Goal: Task Accomplishment & Management: Use online tool/utility

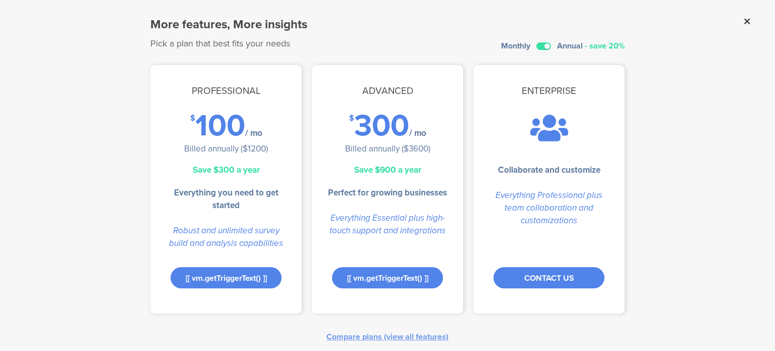
click at [744, 17] on icon at bounding box center [747, 21] width 6 height 9
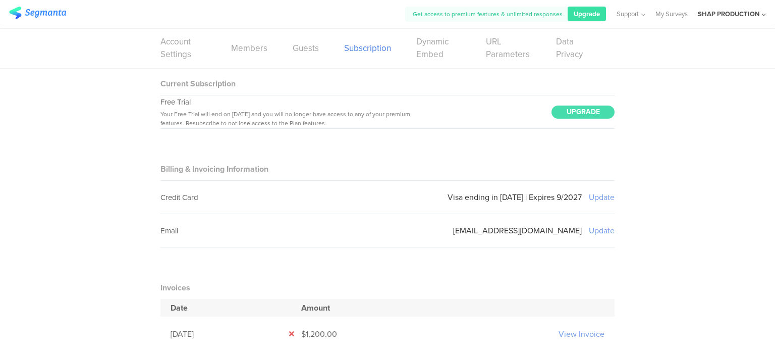
click at [42, 14] on img at bounding box center [37, 13] width 57 height 13
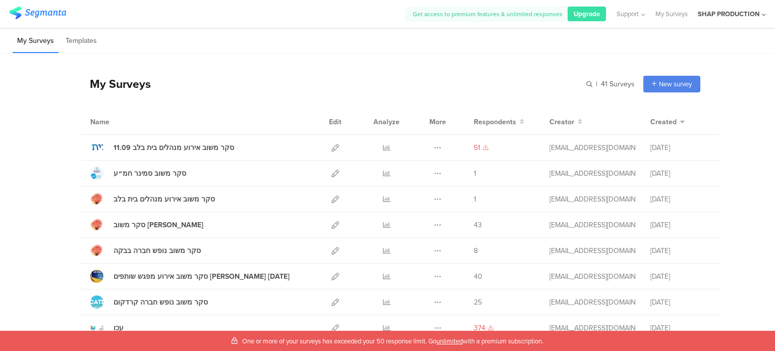
click at [358, 350] on div "One or more of your surveys has exceeded your 50 response limit. Go unlimited w…" at bounding box center [387, 340] width 775 height 20
click at [581, 10] on span "Upgrade" at bounding box center [587, 14] width 26 height 10
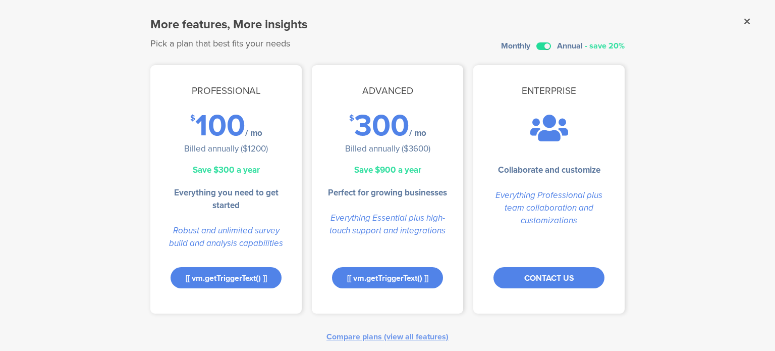
click at [538, 47] on label at bounding box center [543, 46] width 15 height 8
click at [0, 0] on input "checkbox" at bounding box center [0, 0] width 0 height 0
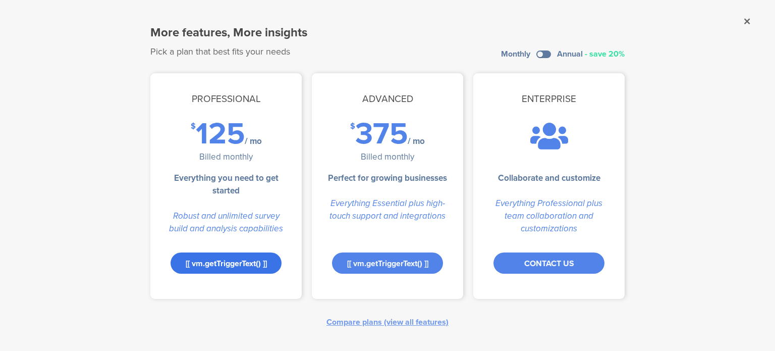
click at [249, 270] on div "[[ vm.getTriggerText() ]]" at bounding box center [225, 262] width 111 height 21
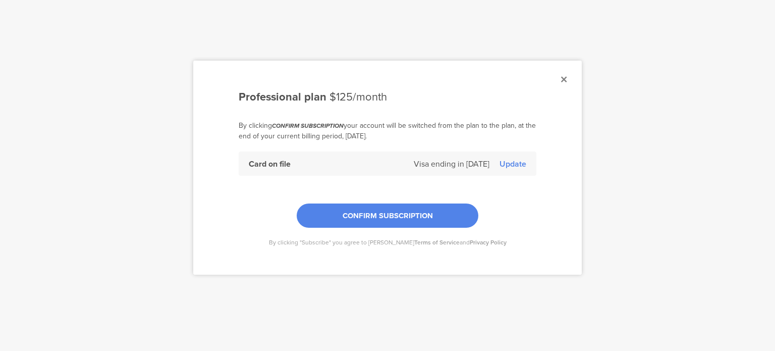
click at [517, 162] on div "Update" at bounding box center [512, 164] width 27 height 12
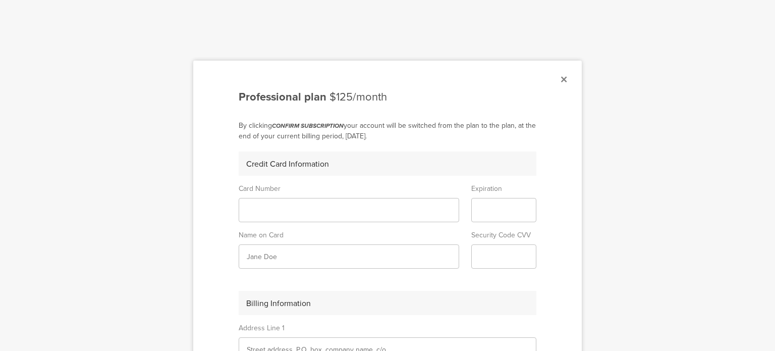
click at [250, 218] on sg-form-field-input at bounding box center [349, 210] width 220 height 24
type input "‪TAL SHAPIRA‬‏"
click at [583, 143] on div at bounding box center [387, 175] width 775 height 351
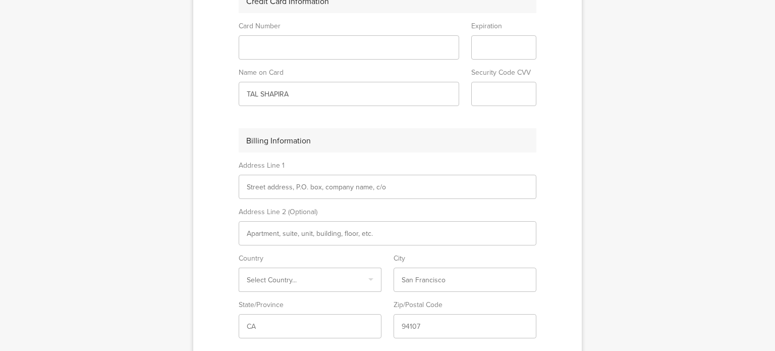
scroll to position [252, 0]
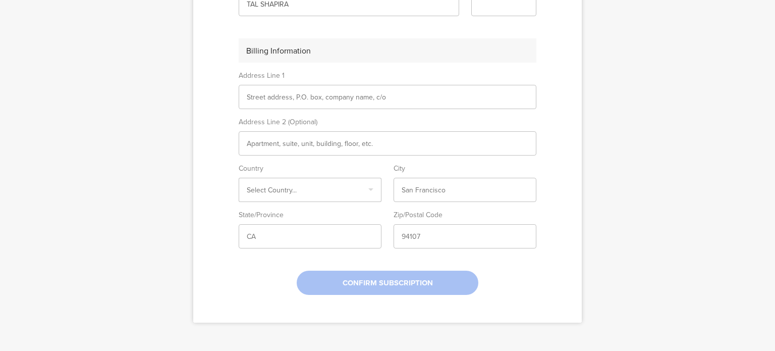
click at [406, 190] on input "text" at bounding box center [465, 190] width 127 height 11
type input "TEL AVIV"
type input "DIZINGOF 90"
type input "ישראל"
click at [428, 234] on input "6433263" at bounding box center [465, 236] width 127 height 11
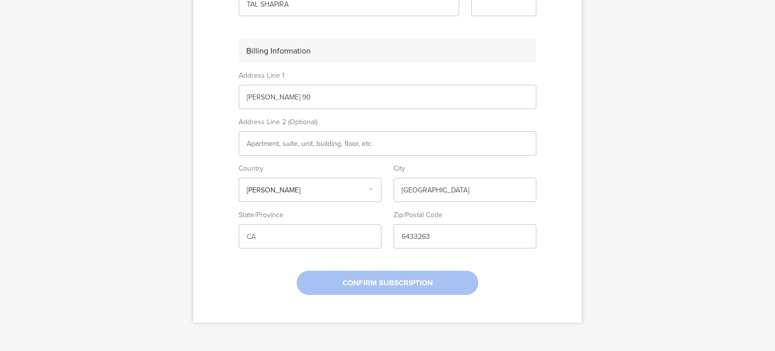
type input "6264611"
click at [254, 194] on input "ישראל" at bounding box center [310, 190] width 127 height 11
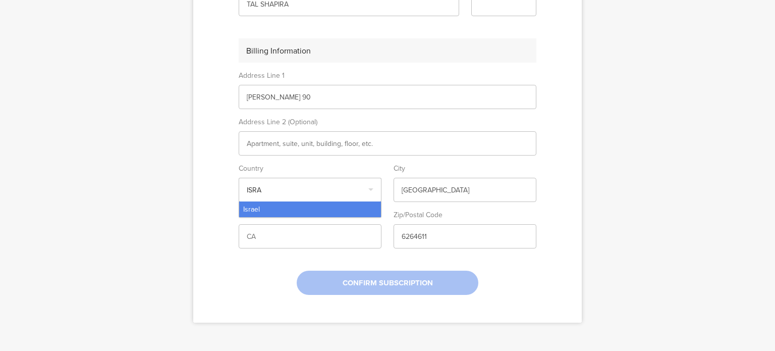
type input "ISRA"
click at [283, 207] on div "Israel" at bounding box center [310, 209] width 142 height 16
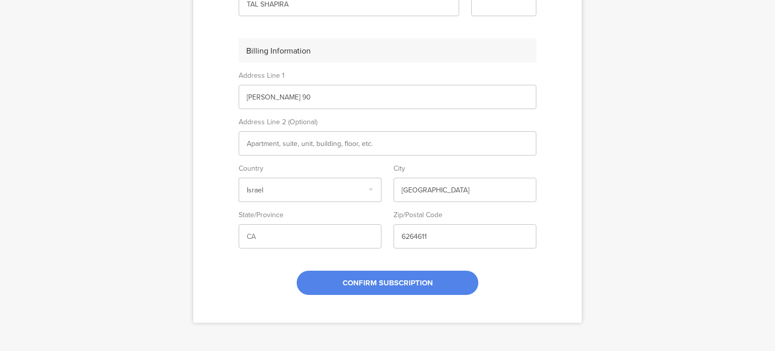
click at [270, 96] on input "DIZINGOF 90" at bounding box center [387, 97] width 281 height 11
click at [254, 97] on input "AR" at bounding box center [387, 97] width 281 height 11
type input "Arlosoroff 74"
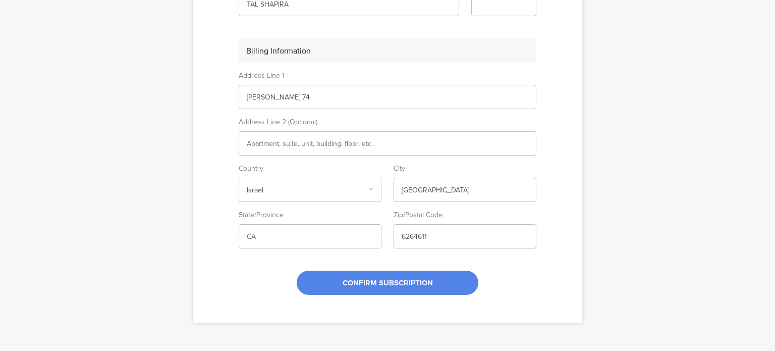
click at [356, 145] on input "text" at bounding box center [387, 143] width 281 height 11
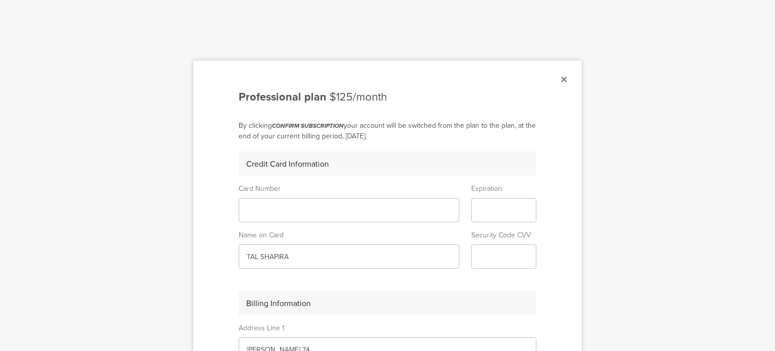
click at [585, 183] on div at bounding box center [387, 175] width 775 height 351
drag, startPoint x: 287, startPoint y: 258, endPoint x: 279, endPoint y: 257, distance: 7.7
click at [279, 257] on input "‪TAL SHAPIRA‬‏" at bounding box center [349, 256] width 204 height 11
type input "‪TAL SHAPIRA‬‏"
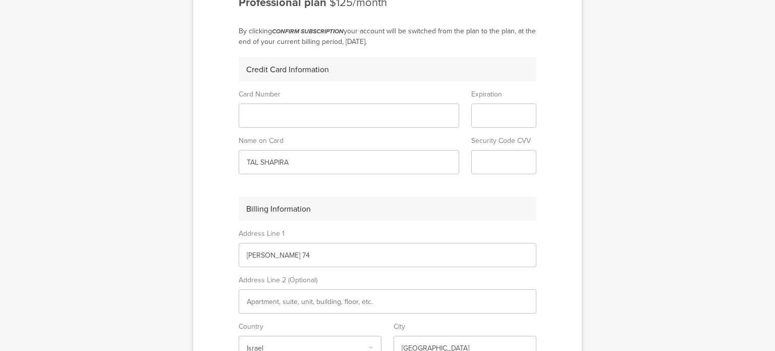
scroll to position [101, 0]
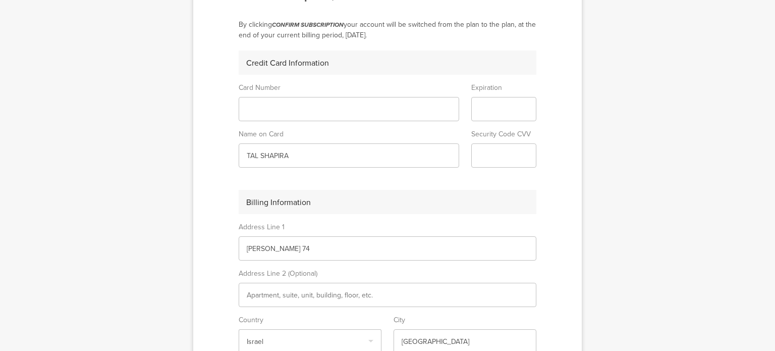
drag, startPoint x: 278, startPoint y: 247, endPoint x: 283, endPoint y: 248, distance: 5.1
click at [283, 248] on input "Arlosoroff 74" at bounding box center [387, 248] width 281 height 11
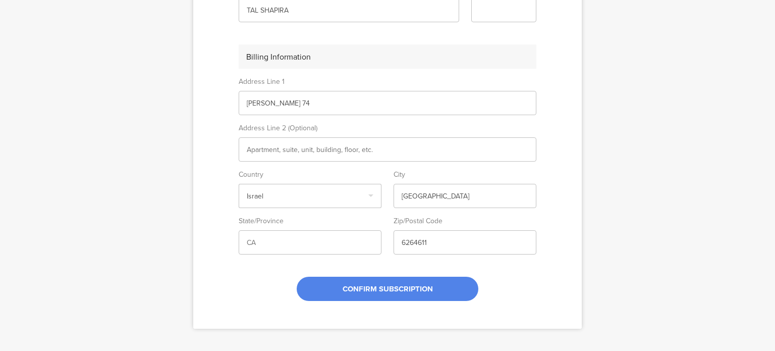
scroll to position [252, 0]
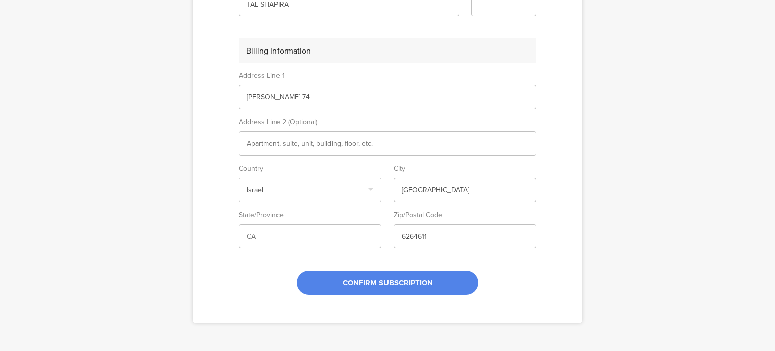
click at [426, 189] on input "TEL AVIV" at bounding box center [465, 190] width 127 height 11
click at [424, 238] on input "6264611" at bounding box center [465, 236] width 127 height 11
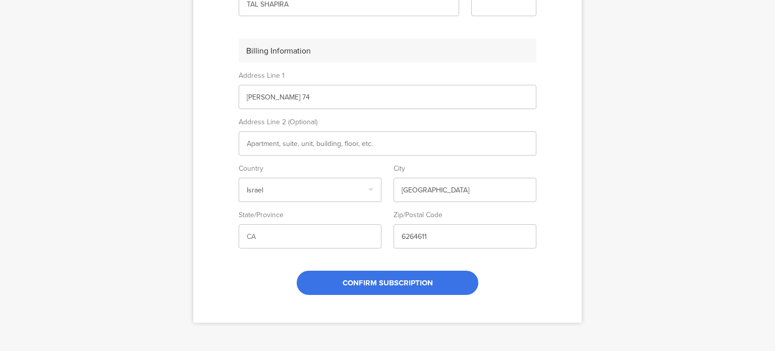
click at [389, 288] on div "CONFIRM SUBSCRIPTION" at bounding box center [388, 282] width 182 height 24
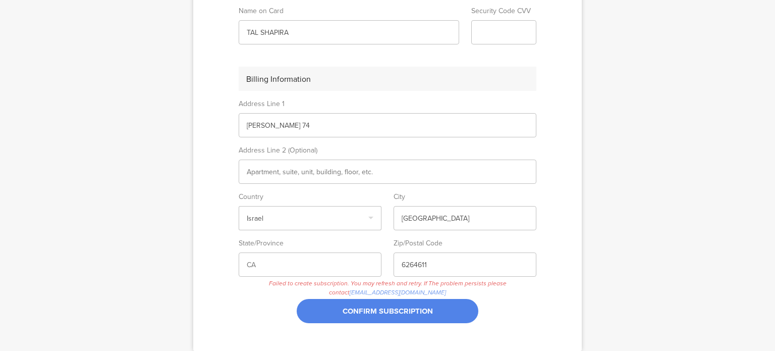
scroll to position [287, 0]
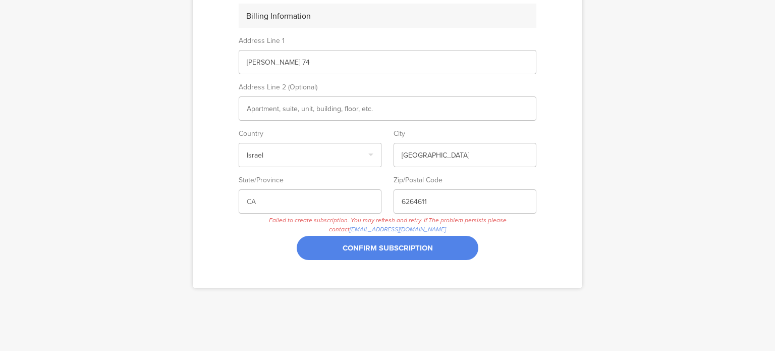
click at [268, 219] on span "Failed to create subscription. You may refresh and retry. If The problem persis…" at bounding box center [388, 224] width 298 height 18
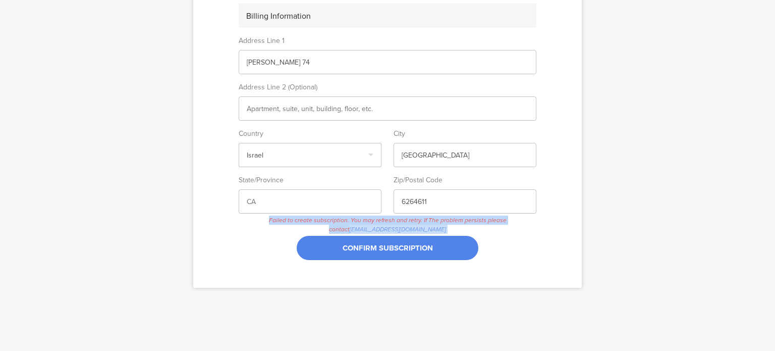
click at [268, 219] on span "Failed to create subscription. You may refresh and retry. If The problem persis…" at bounding box center [388, 224] width 298 height 18
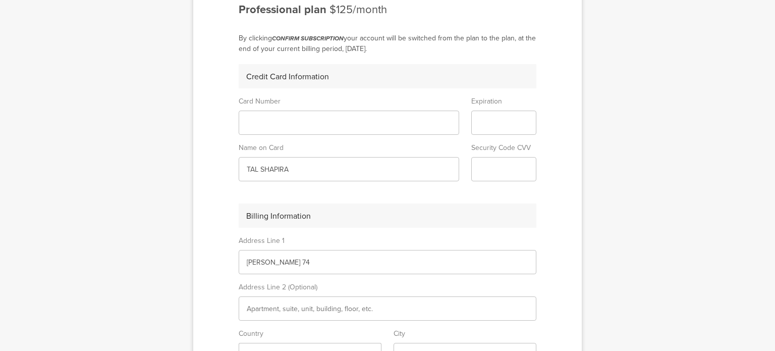
scroll to position [0, 0]
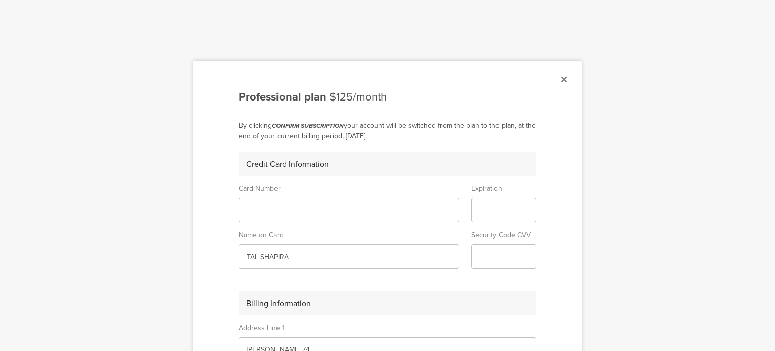
click at [561, 81] on icon at bounding box center [564, 79] width 6 height 9
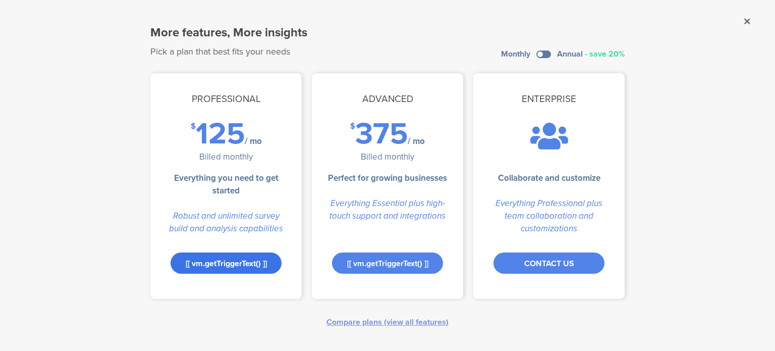
click at [236, 258] on div "[[ vm.getTriggerText() ]]" at bounding box center [225, 262] width 111 height 21
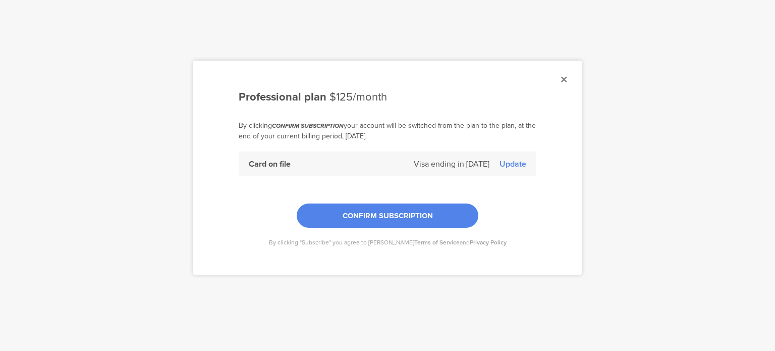
click at [508, 165] on div "Update" at bounding box center [512, 164] width 27 height 12
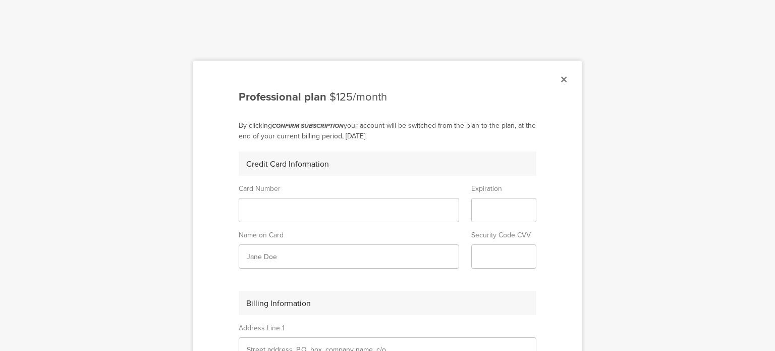
click at [337, 221] on sg-form-field-input at bounding box center [349, 210] width 220 height 24
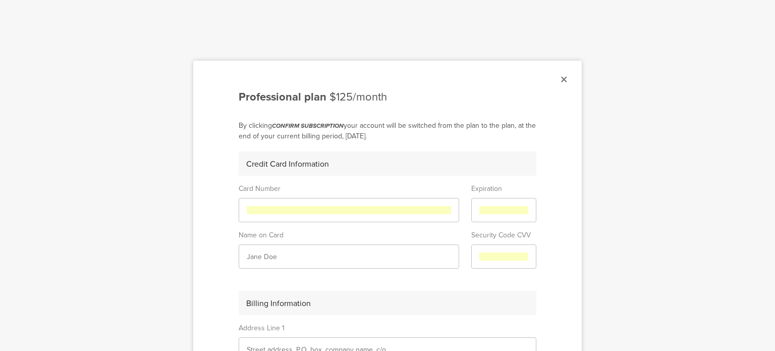
type input "‪TAL SHAPIRA‬‏"
click at [328, 258] on input "‪TAL SHAPIRA‬‏" at bounding box center [349, 256] width 204 height 11
click at [562, 76] on icon at bounding box center [564, 79] width 6 height 9
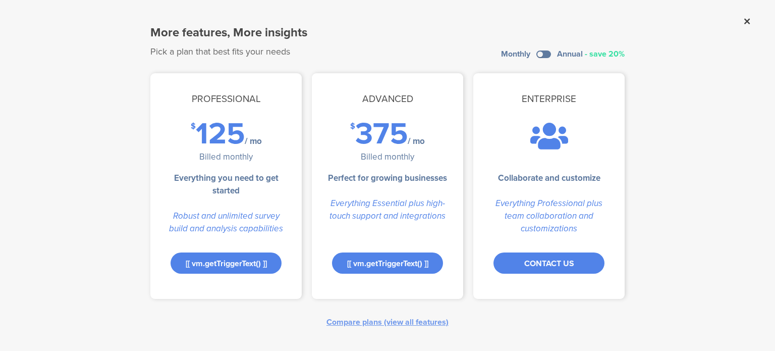
click at [747, 19] on icon at bounding box center [747, 21] width 6 height 9
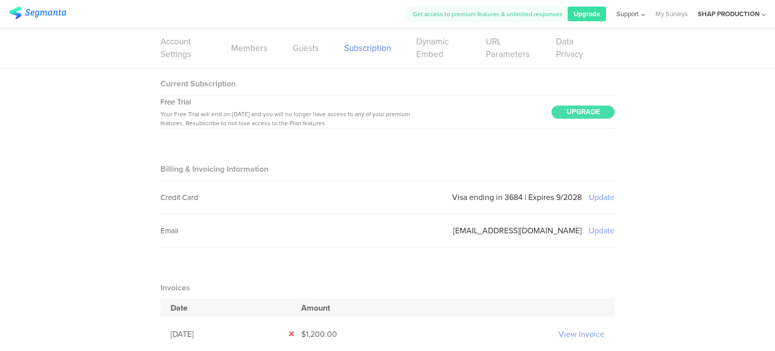
click at [636, 8] on div "Support" at bounding box center [630, 14] width 29 height 28
click at [582, 76] on div "Live Chat" at bounding box center [582, 70] width 126 height 23
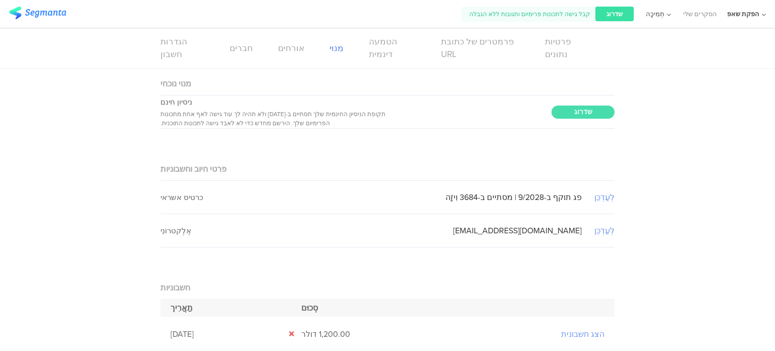
click at [670, 11] on icon at bounding box center [667, 15] width 7 height 8
click at [123, 135] on div "מנוי נוכחי ניסיון חינם תקופת הניסיון החינמית שלך תסתיים ב-28 בספטמבר 2026 ולא ת…" at bounding box center [387, 275] width 775 height 412
click at [520, 128] on div "ניסיון חינם תקופת הניסיון החינמית שלך תסתיים ב-28 בספטמבר 2026 ולא תהיה לך עוד …" at bounding box center [387, 111] width 454 height 33
click at [580, 111] on font "שדרוג" at bounding box center [583, 111] width 18 height 11
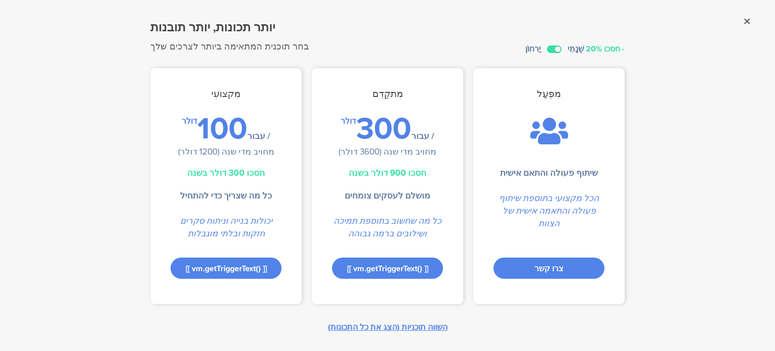
click at [357, 325] on font "השווה תוכניות (הצג את כל התכונות)" at bounding box center [388, 327] width 120 height 12
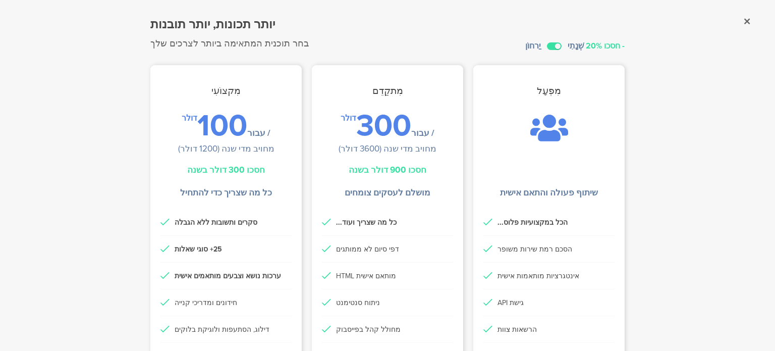
click at [231, 135] on font "100" at bounding box center [222, 124] width 50 height 45
drag, startPoint x: 241, startPoint y: 175, endPoint x: 236, endPoint y: 195, distance: 20.8
click at [547, 45] on label at bounding box center [554, 46] width 15 height 8
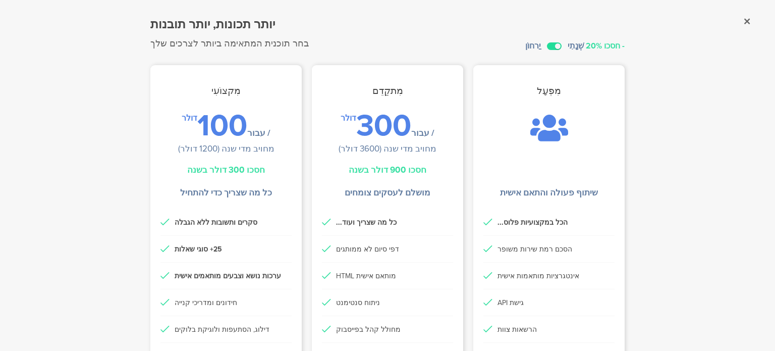
click at [0, 0] on input "checkbox" at bounding box center [0, 0] width 0 height 0
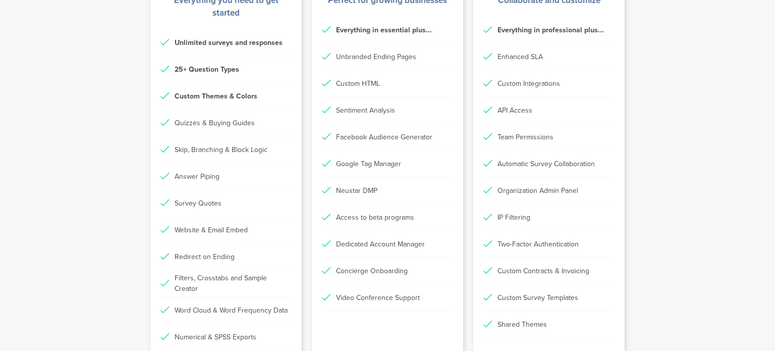
scroll to position [353, 0]
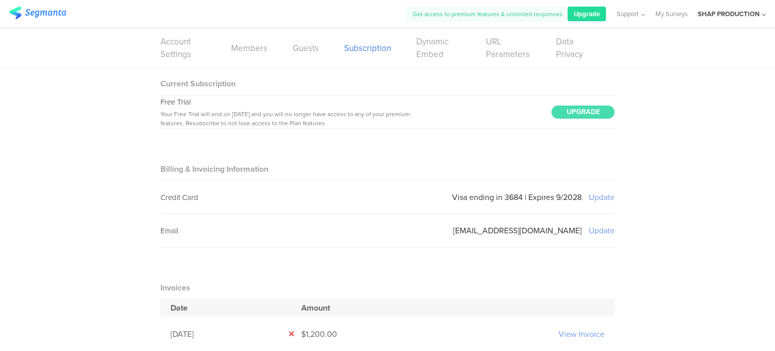
click at [597, 10] on span "Upgrade" at bounding box center [587, 14] width 26 height 10
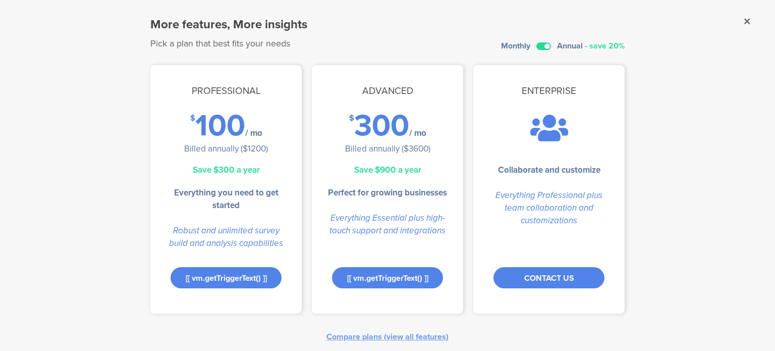
click at [540, 45] on label at bounding box center [543, 46] width 15 height 8
click at [0, 0] on input "checkbox" at bounding box center [0, 0] width 0 height 0
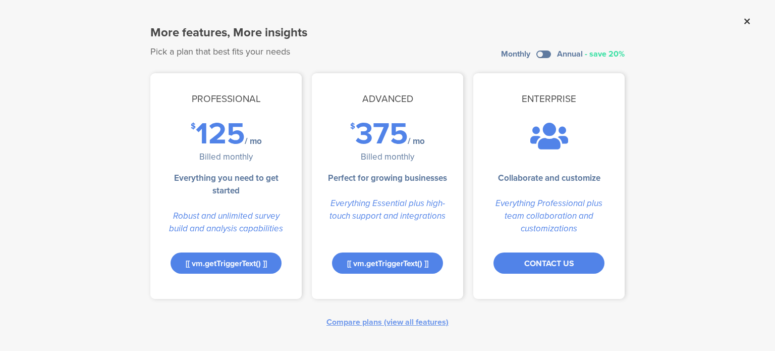
click at [745, 26] on icon at bounding box center [747, 21] width 6 height 9
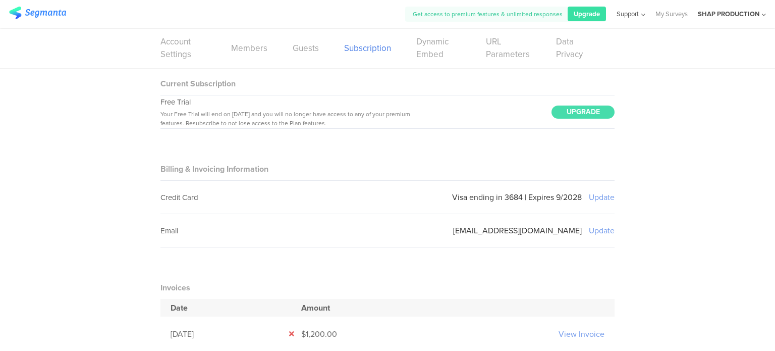
click at [632, 15] on span "Support" at bounding box center [627, 14] width 22 height 10
click at [625, 16] on span "Support" at bounding box center [627, 14] width 24 height 10
click at [633, 16] on span "Support" at bounding box center [627, 14] width 22 height 10
click at [563, 70] on div "Live Chat" at bounding box center [582, 70] width 126 height 23
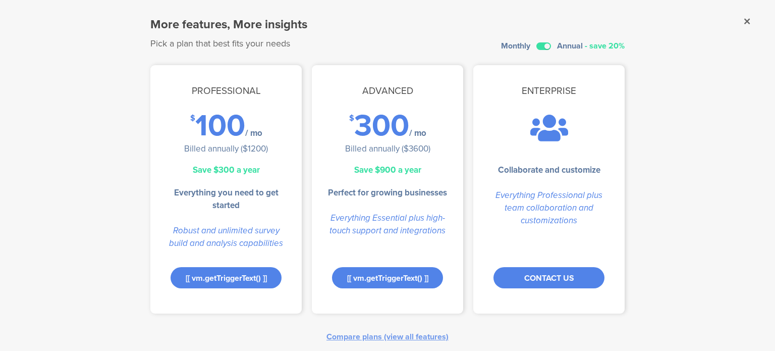
click at [743, 18] on sg-dialog-overlay "More features, More insights Pick a plan that best fits your needs Monthly Annu…" at bounding box center [387, 175] width 775 height 351
click at [744, 18] on icon at bounding box center [747, 21] width 6 height 9
click at [536, 46] on label at bounding box center [543, 46] width 15 height 8
click at [0, 0] on input "checkbox" at bounding box center [0, 0] width 0 height 0
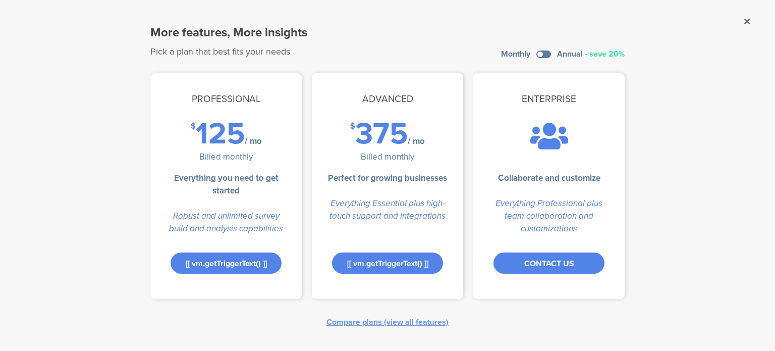
click at [747, 23] on icon at bounding box center [747, 21] width 6 height 9
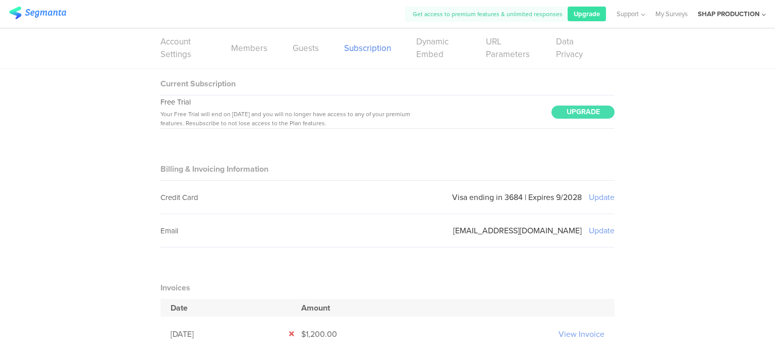
click at [36, 15] on img at bounding box center [37, 13] width 57 height 13
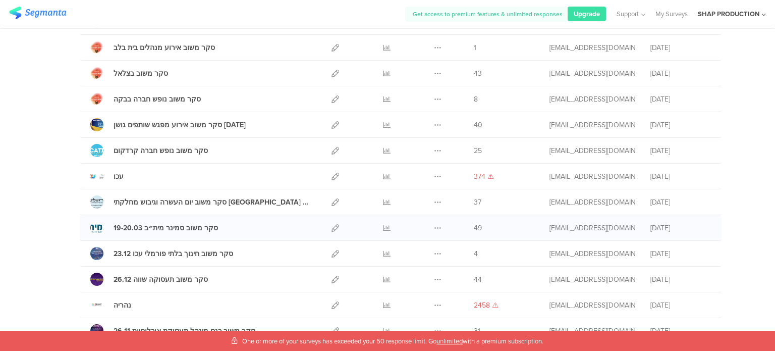
scroll to position [202, 0]
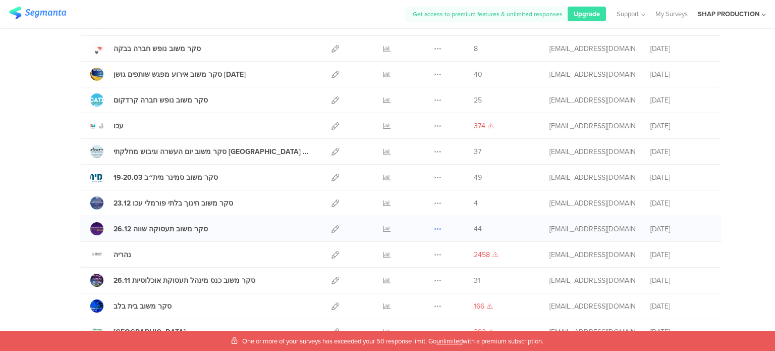
click at [436, 227] on icon at bounding box center [438, 229] width 8 height 8
click at [410, 252] on button "Duplicate" at bounding box center [417, 254] width 55 height 18
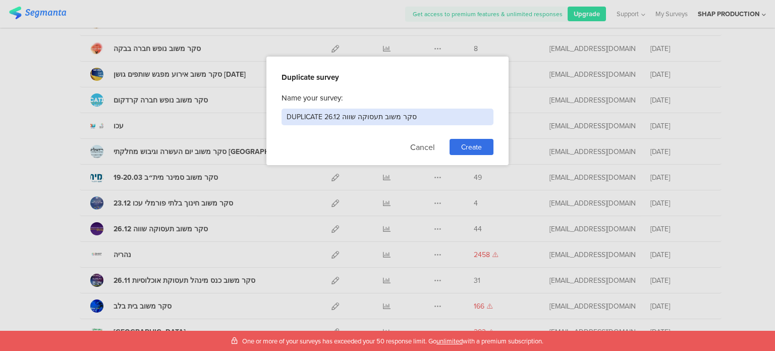
drag, startPoint x: 378, startPoint y: 117, endPoint x: 326, endPoint y: 115, distance: 51.5
click at [309, 117] on input "DUPLICATE 26.12 סקר משוב תעסוקה שווה" at bounding box center [387, 116] width 212 height 17
click at [350, 114] on input "DUPLICATE 26.12 סקר משוב תעסוקה שווה" at bounding box center [387, 116] width 212 height 17
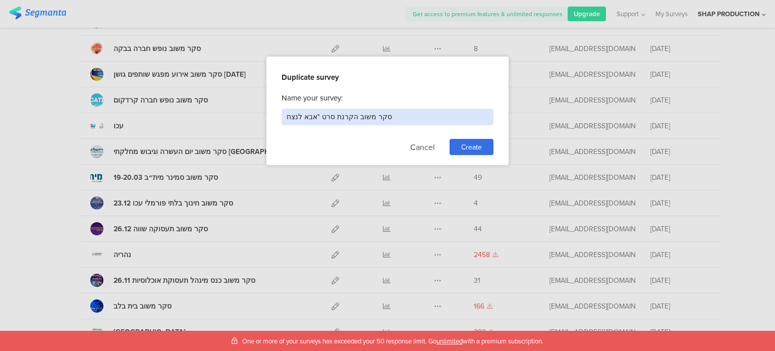
click at [316, 116] on input "סקר משוב הקרנת סרט "אבא לנצח" at bounding box center [387, 116] width 212 height 17
type input "סקר משוב הקרנת סרט אבא לנצח"
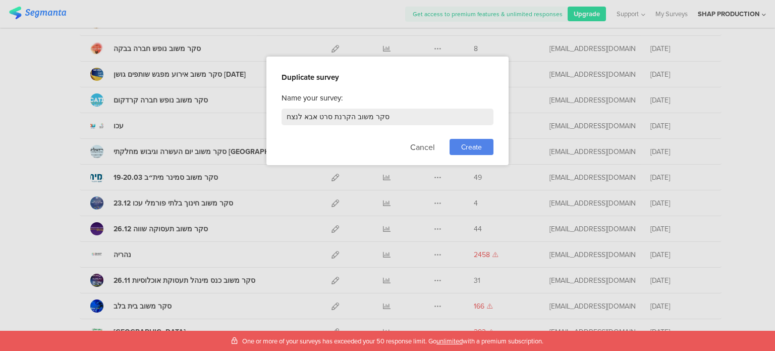
click at [466, 147] on span "Create" at bounding box center [471, 147] width 21 height 11
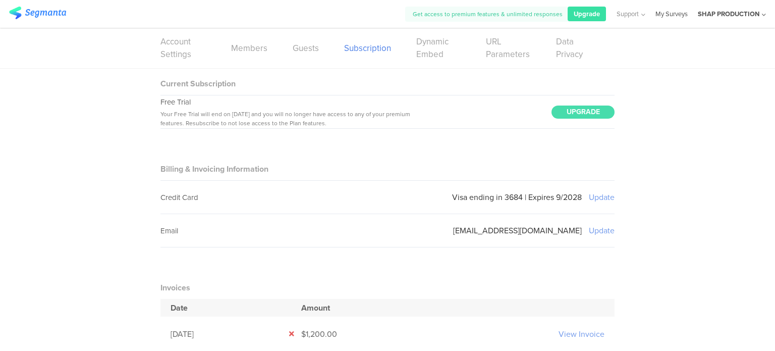
click at [666, 11] on link "My Surveys" at bounding box center [671, 14] width 32 height 28
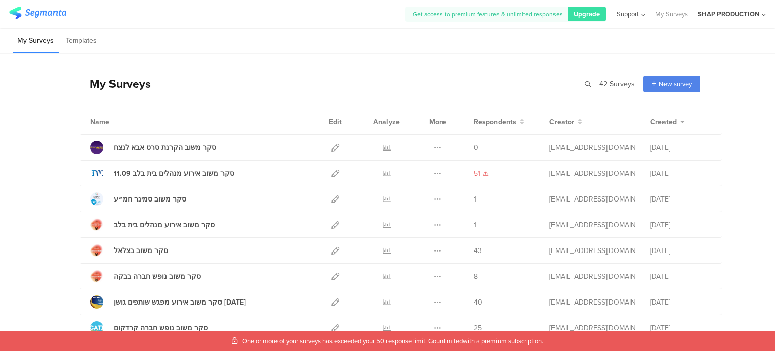
click at [640, 14] on icon at bounding box center [642, 15] width 7 height 8
click at [555, 69] on div "Live Chat" at bounding box center [582, 70] width 126 height 23
